Goal: Task Accomplishment & Management: Complete application form

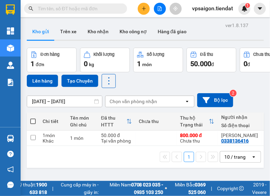
click at [127, 195] on span "Miền Nam 0708 023 035 - 0935 103 250" at bounding box center [131, 188] width 63 height 15
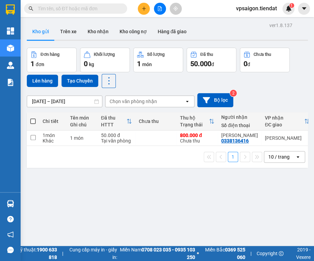
click at [276, 215] on div "ver 1.8.137 Kho gửi Trên xe Kho nhận Kho công nợ Hàng đã giao Đơn hàng 1 đơn Kh…" at bounding box center [167, 151] width 286 height 261
click at [131, 26] on button "Kho công nợ" at bounding box center [133, 31] width 38 height 16
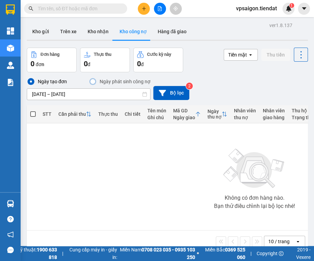
click at [286, 80] on div "Ngày tạo đơn Ngày phát sinh công nợ [DATE] – [DATE] Press the down arrow key to…" at bounding box center [167, 89] width 281 height 23
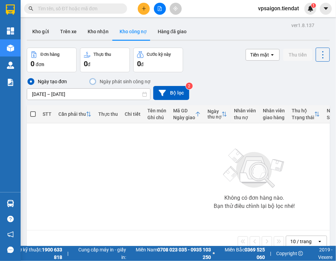
click at [123, 23] on button "Kho công nợ" at bounding box center [133, 31] width 38 height 16
click at [143, 8] on icon "plus" at bounding box center [143, 8] width 5 height 5
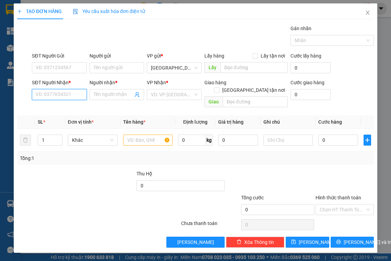
click at [61, 97] on input "SĐT Người Nhận *" at bounding box center [59, 94] width 55 height 11
click at [140, 135] on input "text" at bounding box center [148, 140] width 50 height 11
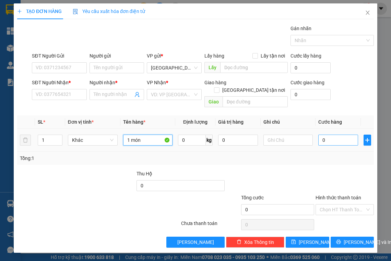
type input "1 món"
click at [351, 135] on input "0" at bounding box center [338, 140] width 40 height 11
type input "3"
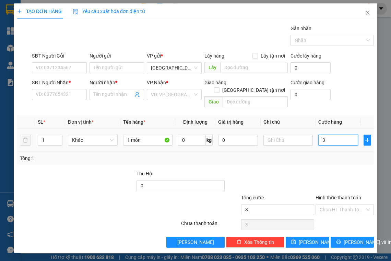
type input "30"
type input "30.000"
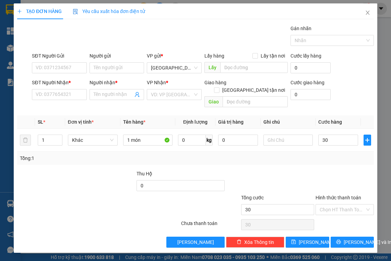
type input "30.000"
click at [337, 170] on div at bounding box center [345, 182] width 60 height 24
click at [145, 135] on input "1 món" at bounding box center [148, 140] width 50 height 11
type input "1"
type input "thuốc"
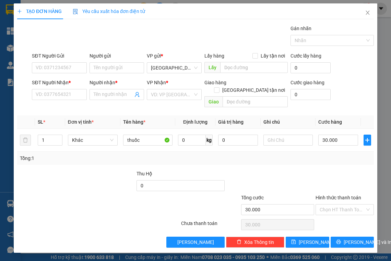
click at [98, 170] on div at bounding box center [106, 182] width 60 height 24
click at [61, 91] on input "SĐT Người Nhận *" at bounding box center [59, 94] width 55 height 11
type input "0939262603"
click at [109, 97] on input "Người nhận *" at bounding box center [113, 95] width 39 height 8
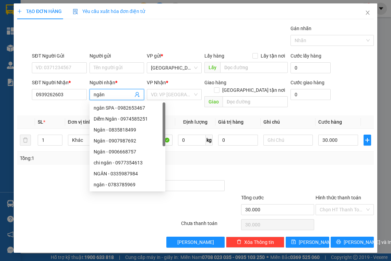
type input "ngân"
click at [62, 170] on div at bounding box center [46, 182] width 60 height 24
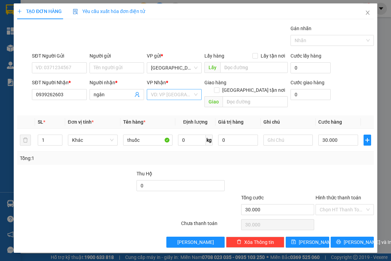
click at [163, 95] on input "search" at bounding box center [172, 95] width 42 height 10
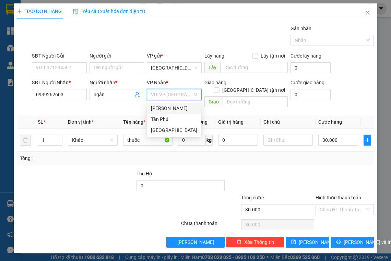
click at [173, 110] on div "[PERSON_NAME]" at bounding box center [174, 109] width 46 height 8
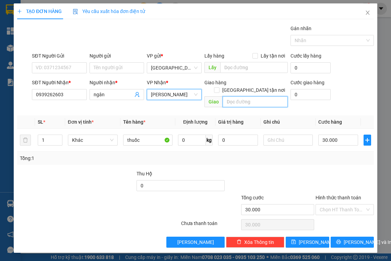
click at [248, 96] on input "text" at bounding box center [255, 101] width 65 height 11
type input "càu cây da cũ"
click at [351, 81] on div "SĐT Người Nhận * 0939262603 Người nhận * ngân VP Nhận * Tiên Thuỷ Giao hàng Gia…" at bounding box center [203, 95] width 345 height 32
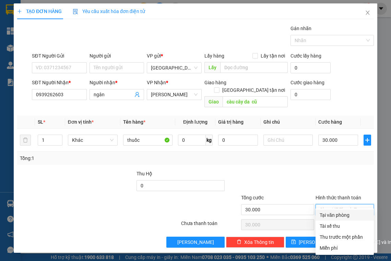
click at [342, 205] on input "Hình thức thanh toán" at bounding box center [342, 210] width 45 height 10
click at [339, 215] on div "Tại văn phòng" at bounding box center [345, 216] width 50 height 8
type input "0"
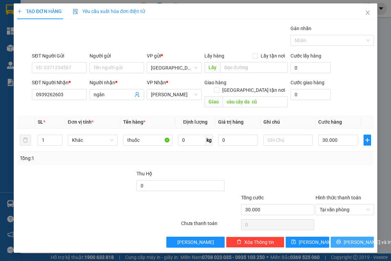
click at [349, 239] on span "[PERSON_NAME] và In" at bounding box center [368, 243] width 48 height 8
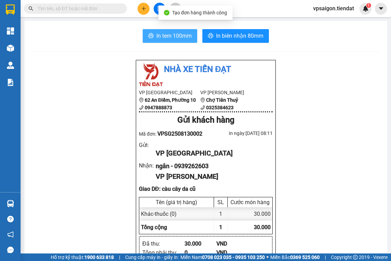
click at [171, 36] on span "In tem 100mm" at bounding box center [173, 36] width 35 height 9
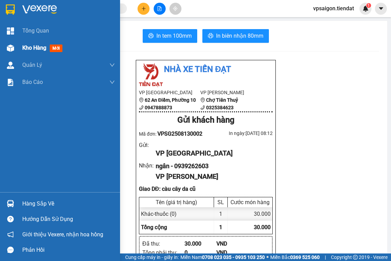
click at [34, 47] on span "Kho hàng" at bounding box center [34, 48] width 24 height 7
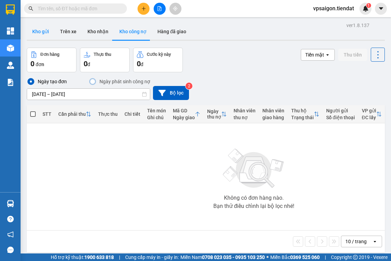
click at [42, 33] on button "Kho gửi" at bounding box center [41, 31] width 28 height 16
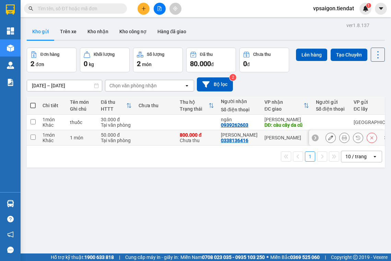
click at [35, 137] on input "checkbox" at bounding box center [33, 137] width 5 height 5
checkbox input "true"
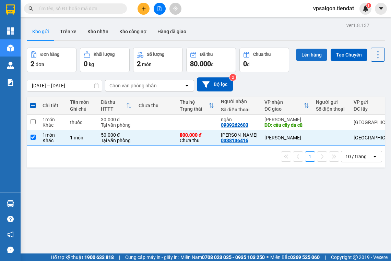
click at [305, 56] on button "Lên hàng" at bounding box center [311, 55] width 31 height 12
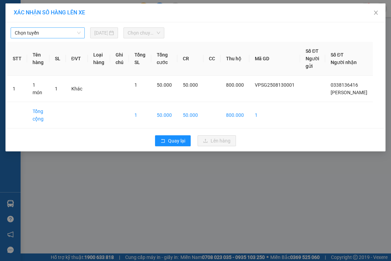
click at [47, 33] on span "Chọn tuyến" at bounding box center [48, 33] width 66 height 10
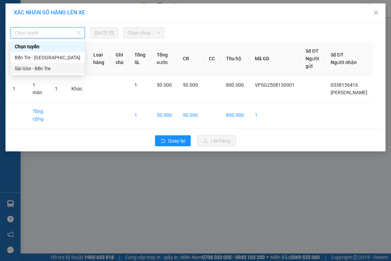
click at [53, 69] on div "Sài Gòn - Bến Tre" at bounding box center [48, 69] width 66 height 8
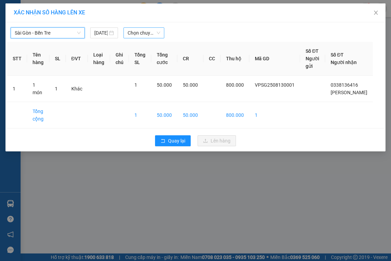
click at [144, 33] on span "Chọn chuyến" at bounding box center [144, 33] width 33 height 10
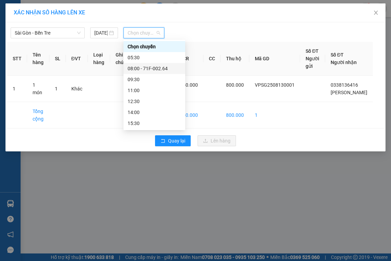
click at [161, 66] on div "08:00 - 71F-002.64" at bounding box center [155, 69] width 54 height 8
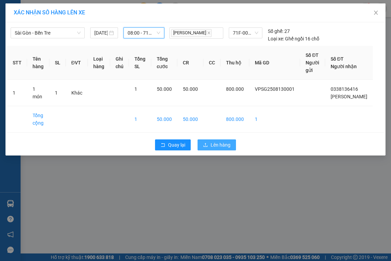
click at [218, 144] on span "Lên hàng" at bounding box center [221, 145] width 20 height 8
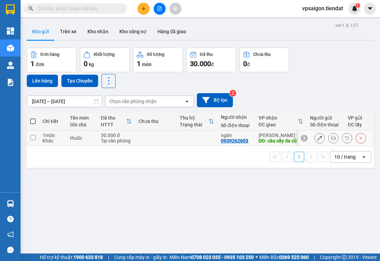
click at [234, 139] on div "0939262603" at bounding box center [234, 140] width 27 height 5
copy div "0939262603"
click at [119, 199] on div "ver 1.8.137 Kho gửi Trên xe Kho nhận Kho công nợ Hàng đã giao Đơn hàng 1 đơn Kh…" at bounding box center [200, 151] width 353 height 261
click at [239, 142] on div "0939262603" at bounding box center [234, 140] width 27 height 5
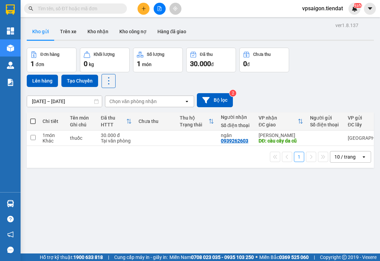
click at [129, 10] on div at bounding box center [67, 8] width 134 height 10
drag, startPoint x: 103, startPoint y: 223, endPoint x: 104, endPoint y: 218, distance: 4.9
click at [103, 223] on div "ver 1.8.137 Kho gửi Trên xe Kho nhận Kho công nợ Hàng đã giao Đơn hàng 1 đơn Kh…" at bounding box center [200, 151] width 353 height 261
